Goal: Information Seeking & Learning: Learn about a topic

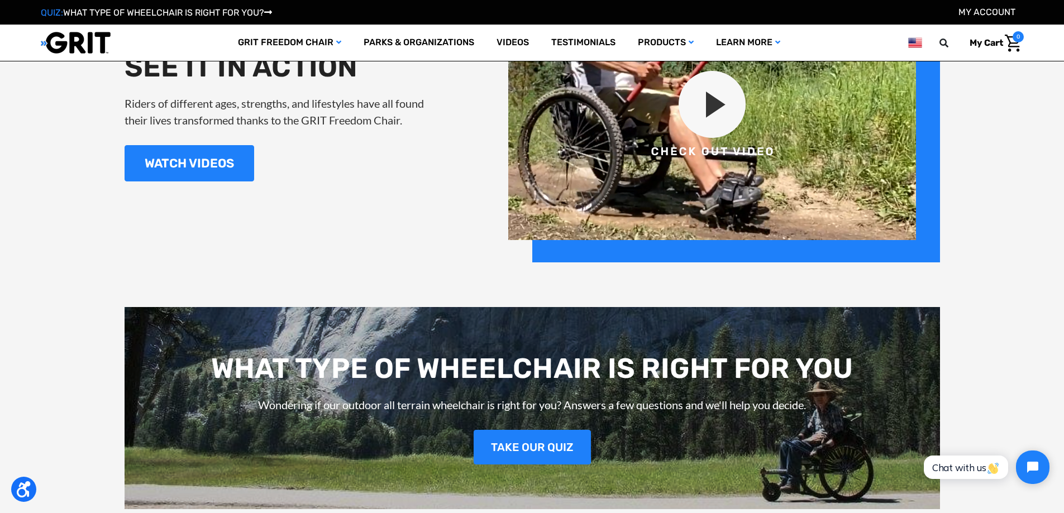
scroll to position [1452, 0]
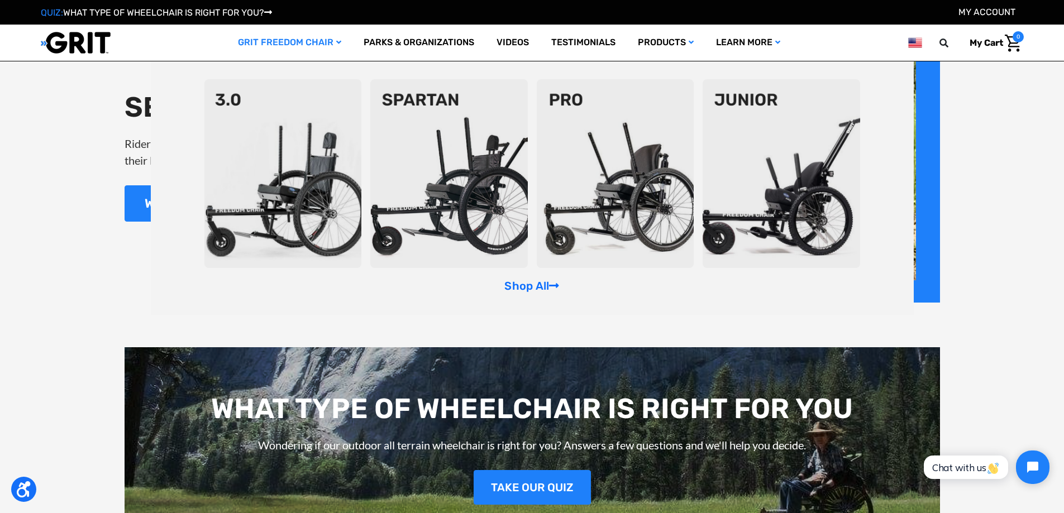
click at [293, 42] on link "GRIT Freedom Chair" at bounding box center [290, 43] width 126 height 36
click at [330, 39] on link "GRIT Freedom Chair" at bounding box center [290, 43] width 126 height 36
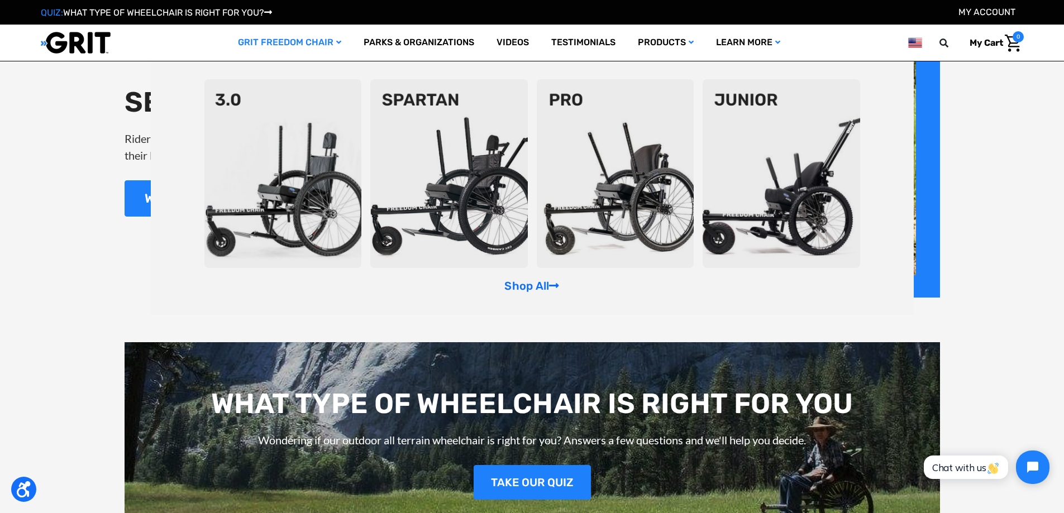
scroll to position [1340, 0]
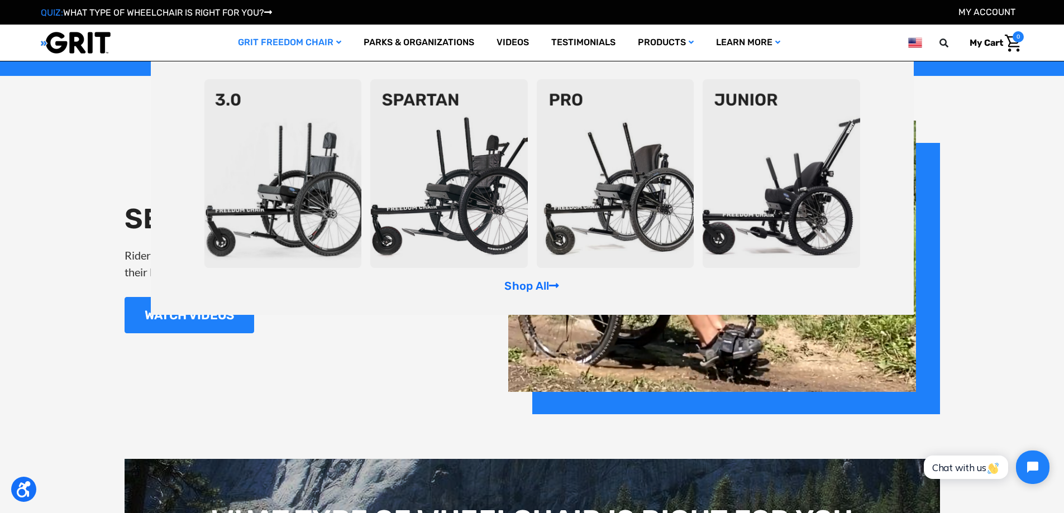
click at [749, 139] on img at bounding box center [780, 173] width 157 height 189
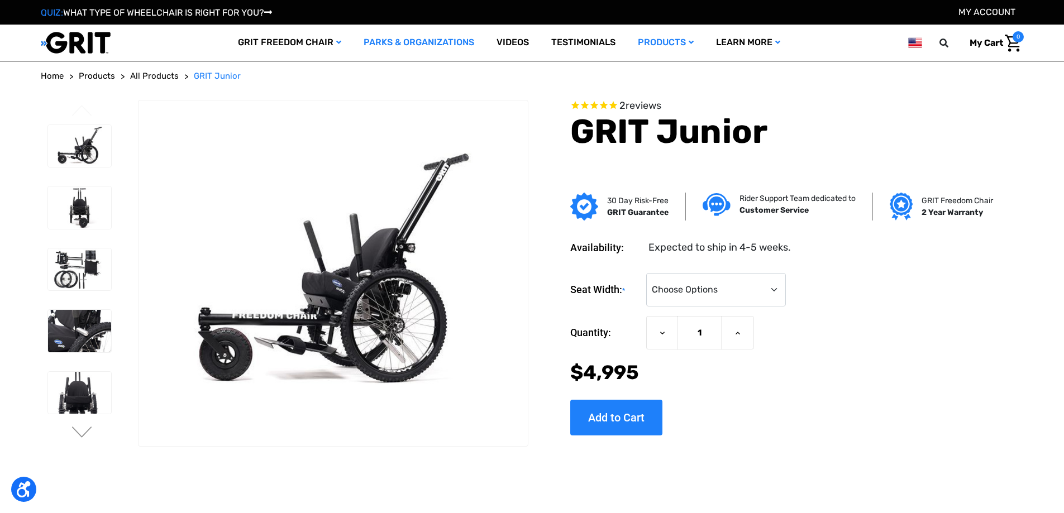
click at [409, 48] on link "Parks & Organizations" at bounding box center [418, 43] width 133 height 36
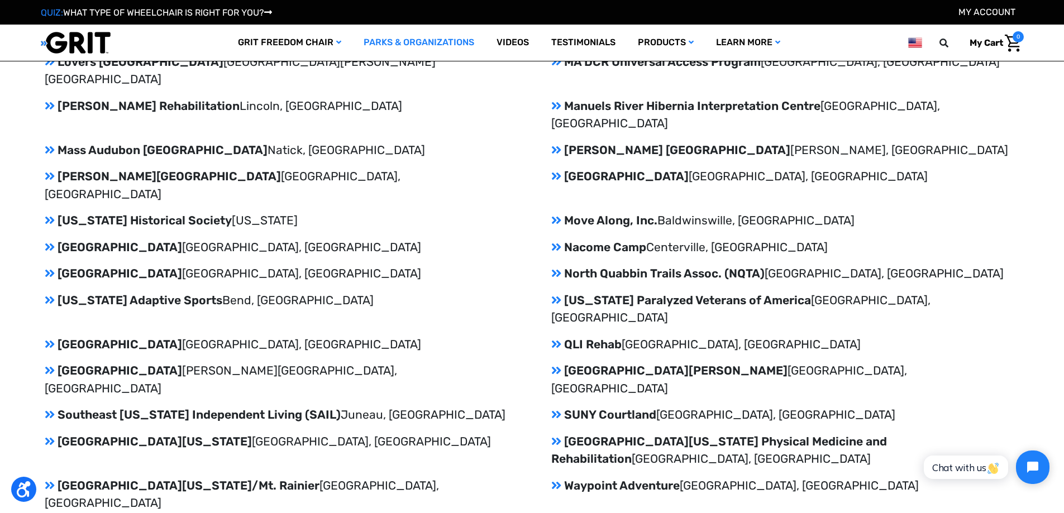
scroll to position [1898, 0]
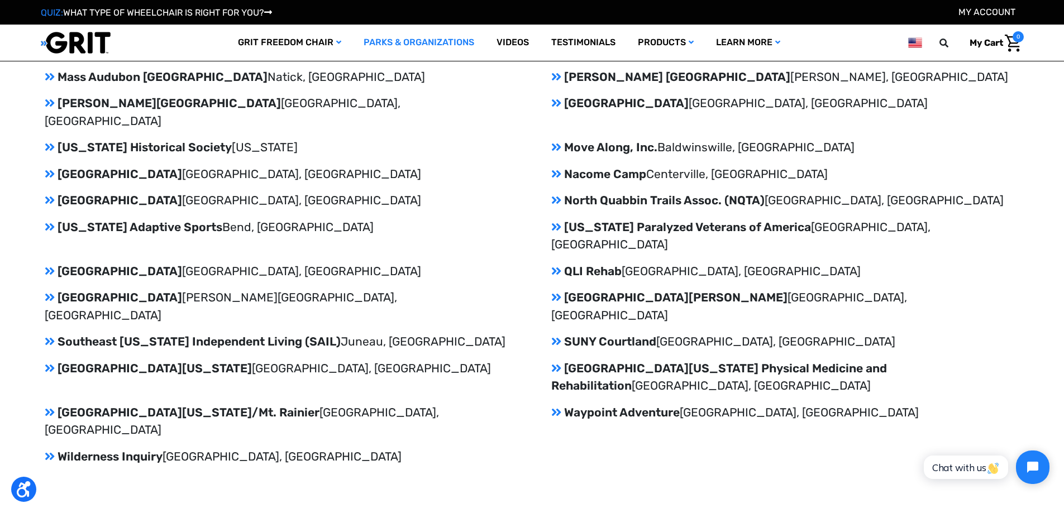
click at [582, 333] on p "[GEOGRAPHIC_DATA][PERSON_NAME], [GEOGRAPHIC_DATA]" at bounding box center [785, 342] width 468 height 18
click at [558, 336] on icon at bounding box center [556, 342] width 10 height 12
